Goal: Task Accomplishment & Management: Use online tool/utility

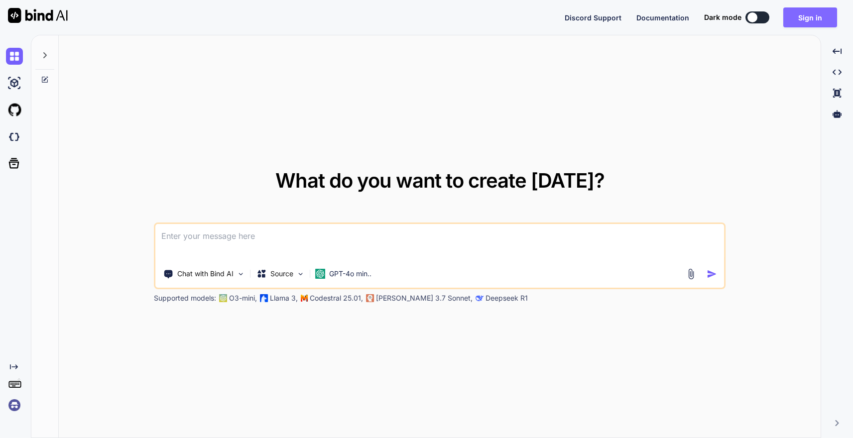
click at [807, 22] on button "Sign in" at bounding box center [810, 17] width 54 height 20
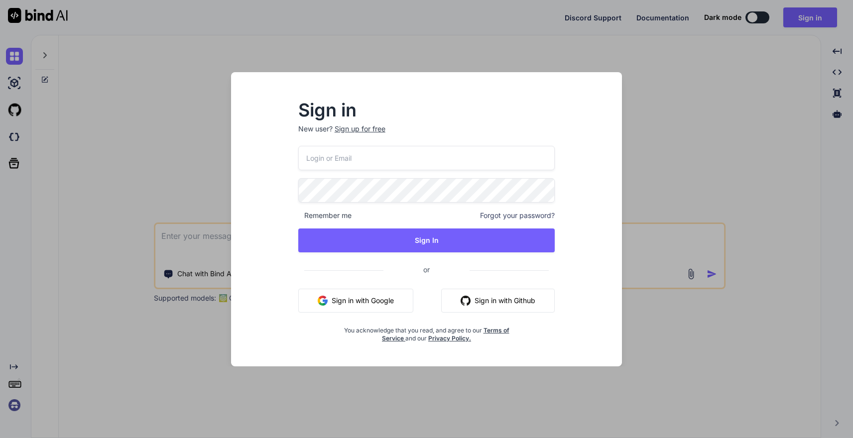
click at [377, 299] on button "Sign in with Google" at bounding box center [355, 301] width 115 height 24
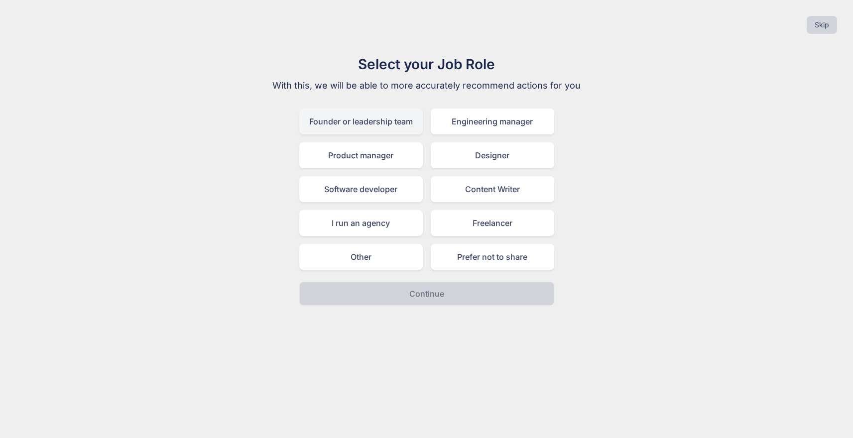
click at [377, 127] on div "Founder or leadership team" at bounding box center [360, 122] width 123 height 26
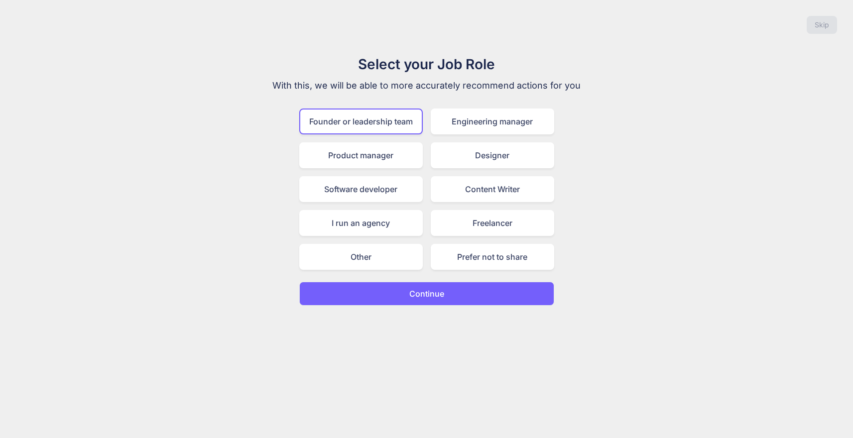
click at [418, 294] on p "Continue" at bounding box center [426, 294] width 35 height 12
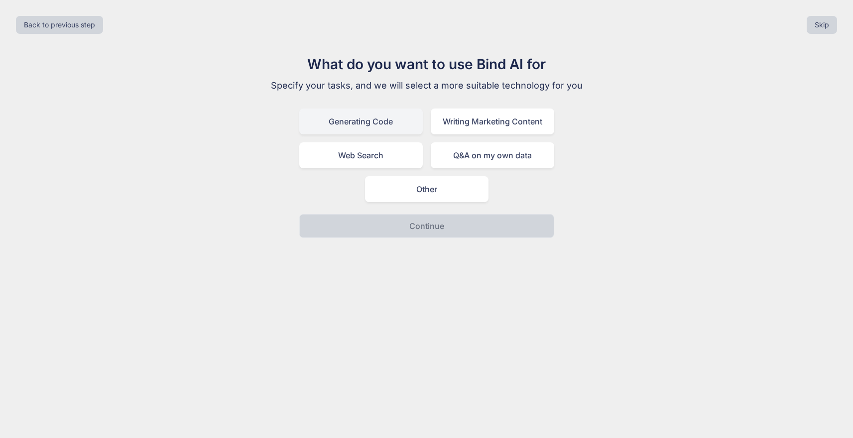
click at [378, 123] on div "Generating Code" at bounding box center [360, 122] width 123 height 26
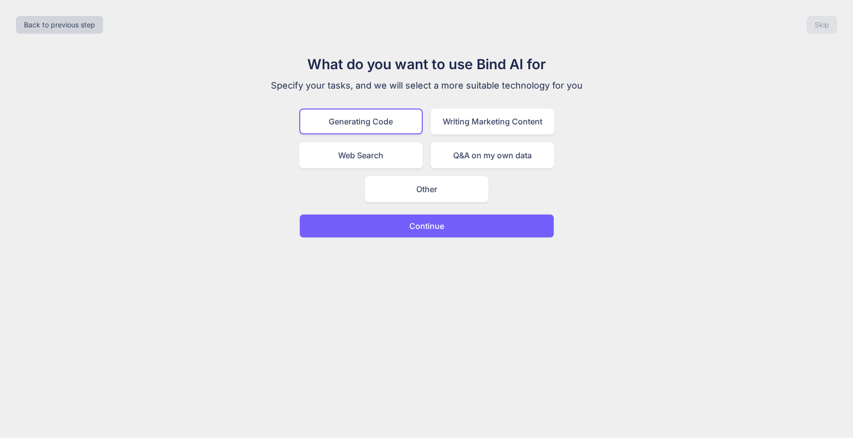
click at [415, 232] on button "Continue" at bounding box center [426, 226] width 255 height 24
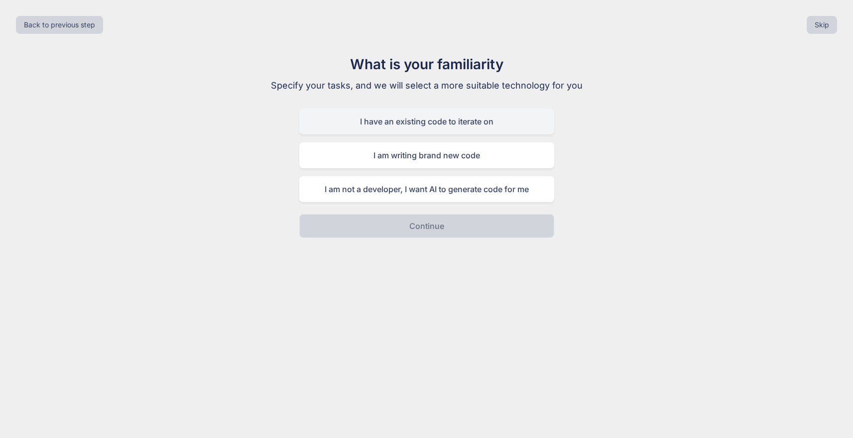
click at [427, 123] on div "I have an existing code to iterate on" at bounding box center [426, 122] width 255 height 26
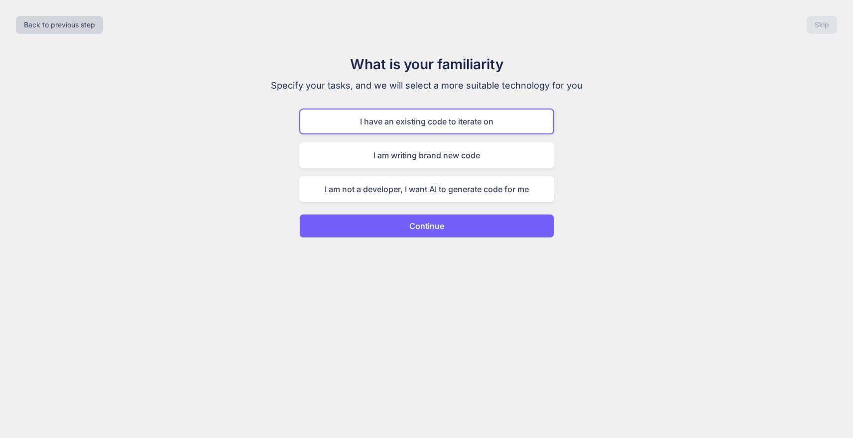
click at [435, 232] on button "Continue" at bounding box center [426, 226] width 255 height 24
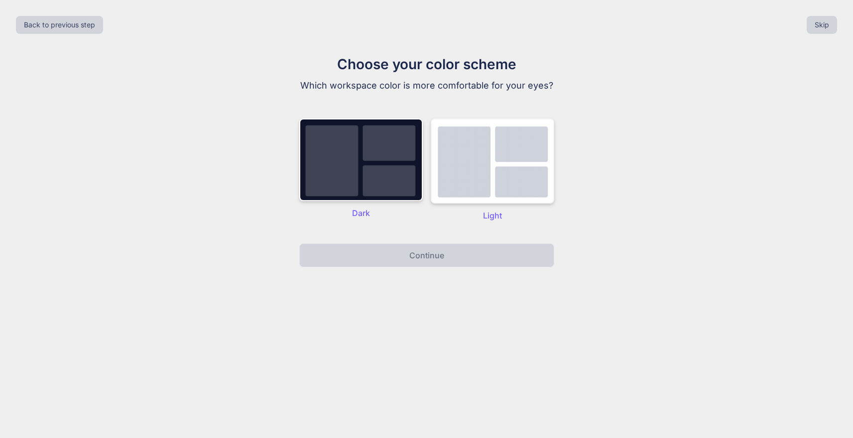
click at [487, 179] on img at bounding box center [492, 160] width 123 height 85
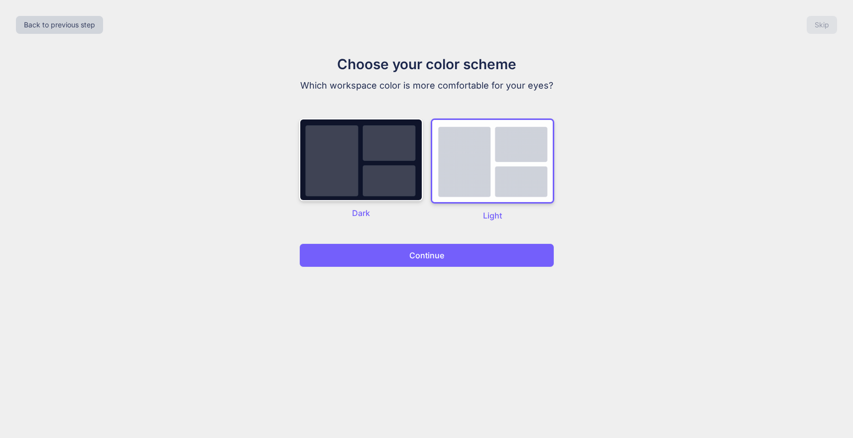
click at [448, 255] on button "Continue" at bounding box center [426, 255] width 255 height 24
click at [423, 258] on p "Continue" at bounding box center [426, 255] width 35 height 12
click at [441, 251] on p "Continue" at bounding box center [426, 255] width 35 height 12
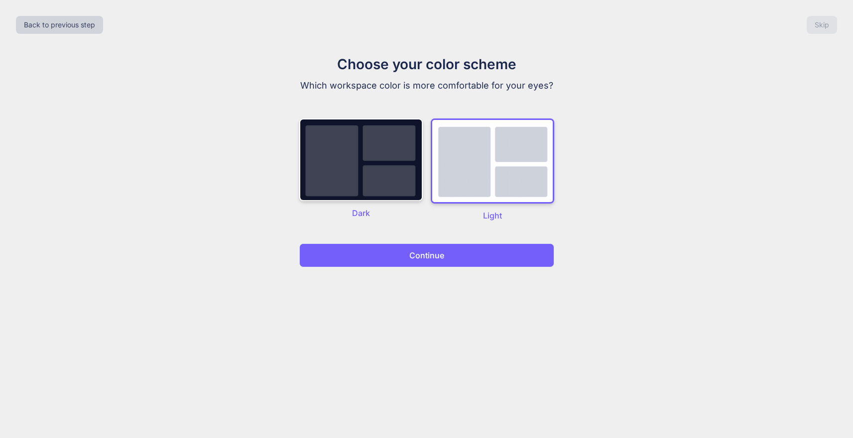
click at [441, 251] on p "Continue" at bounding box center [426, 255] width 35 height 12
click at [592, 57] on h1 "Choose your color scheme" at bounding box center [426, 64] width 335 height 21
click at [403, 154] on img at bounding box center [360, 159] width 123 height 83
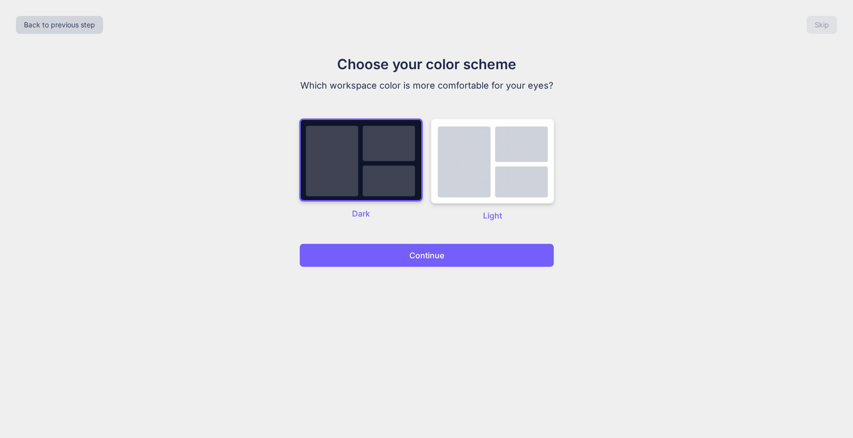
click at [478, 164] on img at bounding box center [492, 160] width 123 height 85
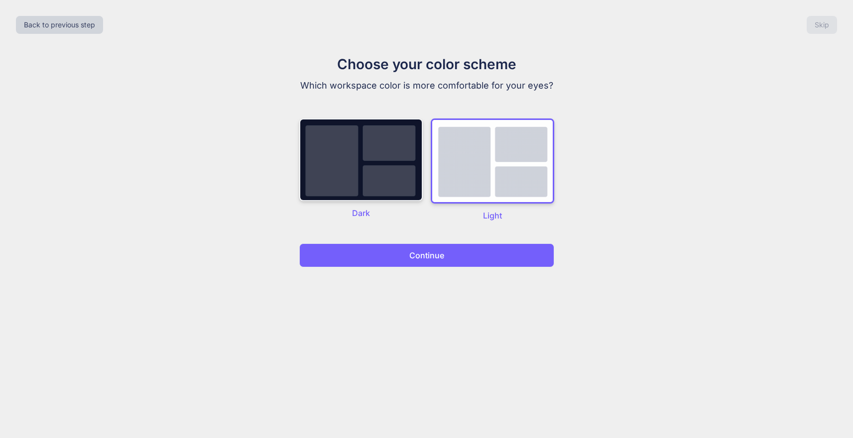
click at [408, 175] on img at bounding box center [360, 159] width 123 height 83
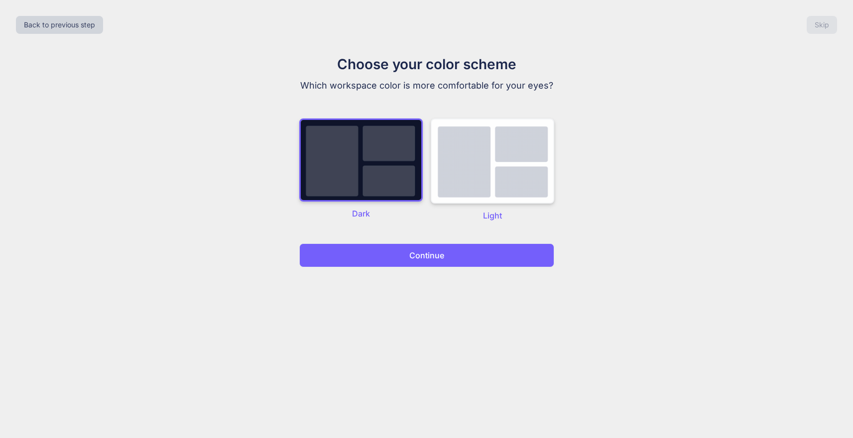
click at [483, 143] on img at bounding box center [492, 160] width 123 height 85
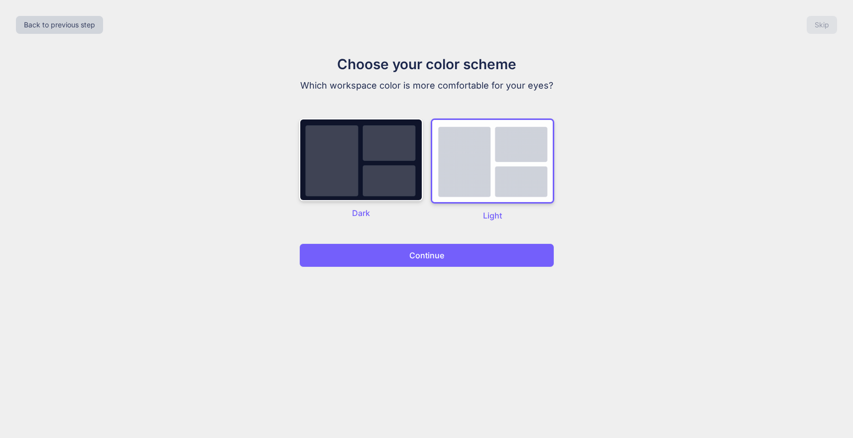
click at [437, 256] on p "Continue" at bounding box center [426, 255] width 35 height 12
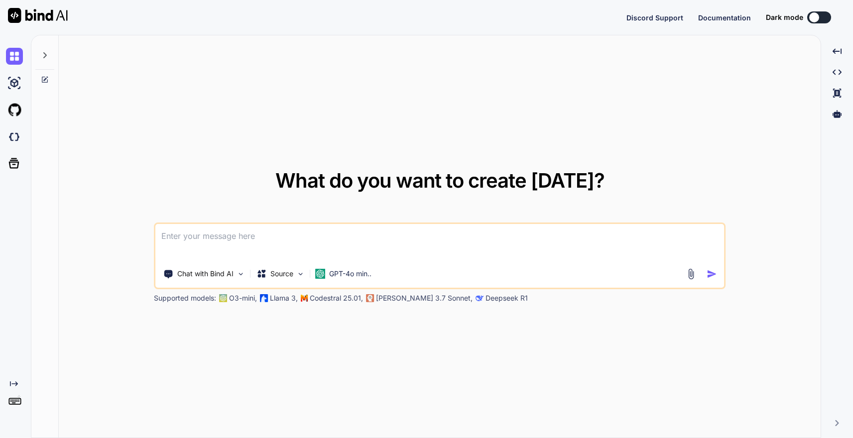
type textarea "x"
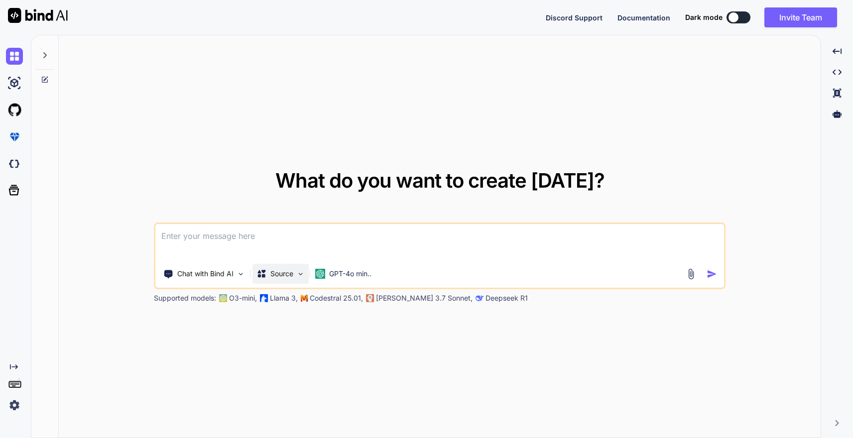
click at [304, 278] on div "Source" at bounding box center [280, 274] width 56 height 20
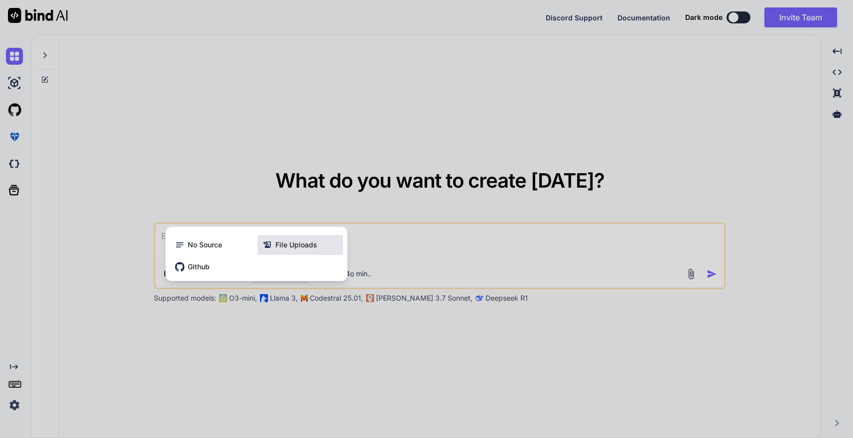
click at [291, 244] on span "File Uploads" at bounding box center [296, 245] width 42 height 10
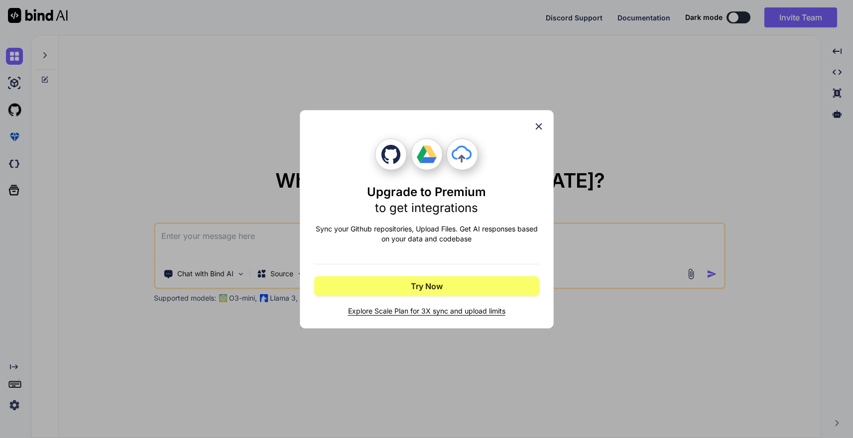
click at [540, 127] on icon at bounding box center [538, 126] width 6 height 6
